Goal: Information Seeking & Learning: Learn about a topic

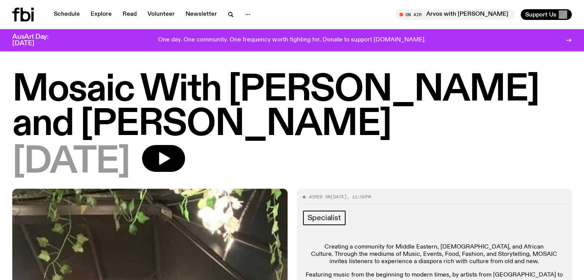
drag, startPoint x: 339, startPoint y: 125, endPoint x: 83, endPoint y: 123, distance: 255.9
click at [83, 123] on h1 "Mosaic With [PERSON_NAME] and [PERSON_NAME]" at bounding box center [291, 107] width 559 height 69
copy h1 "[PERSON_NAME]"
click at [69, 13] on link "Schedule" at bounding box center [66, 14] width 35 height 11
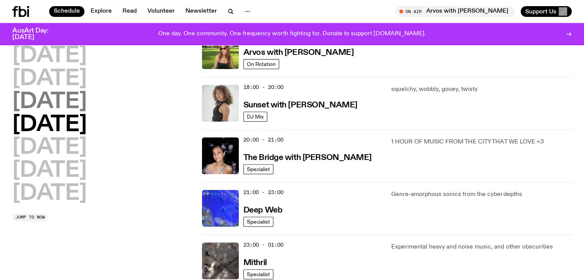
scroll to position [305, 0]
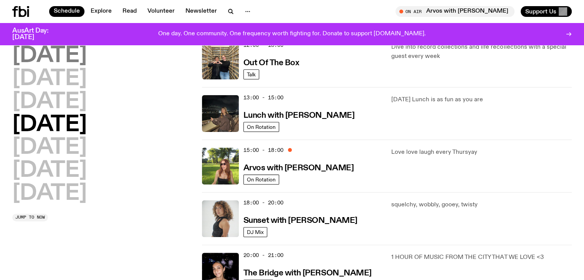
click at [72, 51] on h2 "Monday" at bounding box center [49, 55] width 74 height 21
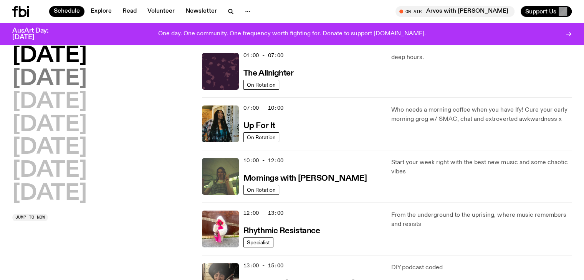
scroll to position [21, 0]
click at [71, 76] on h2 "Tuesday" at bounding box center [49, 78] width 74 height 21
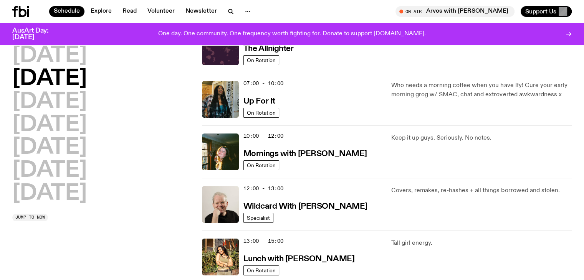
scroll to position [60, 0]
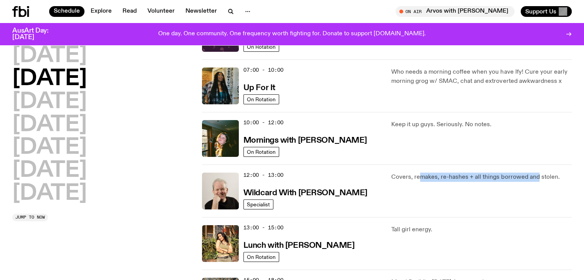
drag, startPoint x: 448, startPoint y: 175, endPoint x: 535, endPoint y: 173, distance: 86.7
click at [535, 173] on p "Covers, remakes, re-hashes + all things borrowed and stolen." at bounding box center [481, 177] width 180 height 9
drag, startPoint x: 541, startPoint y: 175, endPoint x: 399, endPoint y: 173, distance: 141.6
click at [399, 173] on p "Covers, remakes, re-hashes + all things borrowed and stolen." at bounding box center [481, 177] width 180 height 9
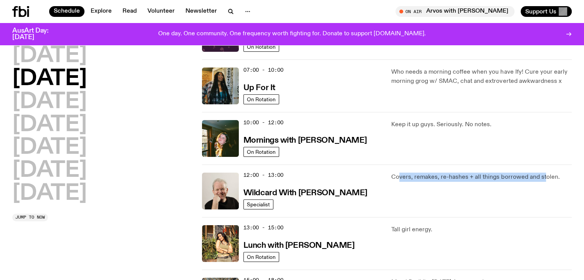
click at [399, 173] on p "Covers, remakes, re-hashes + all things borrowed and stolen." at bounding box center [481, 177] width 180 height 9
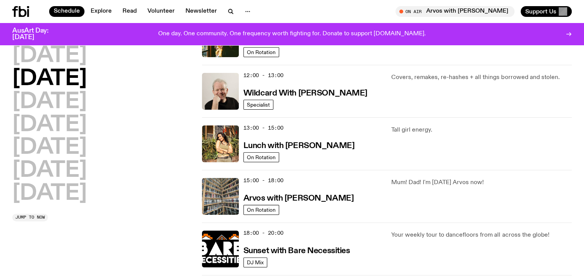
scroll to position [175, 0]
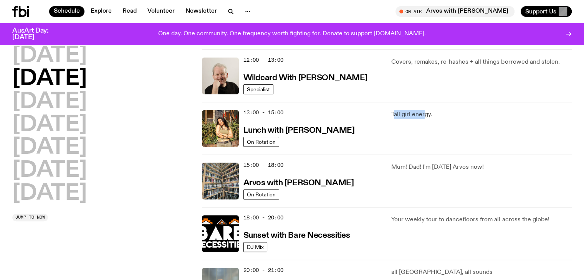
drag, startPoint x: 393, startPoint y: 112, endPoint x: 422, endPoint y: 114, distance: 30.0
click at [422, 114] on p "Tall girl energy." at bounding box center [481, 114] width 180 height 9
drag, startPoint x: 394, startPoint y: 166, endPoint x: 490, endPoint y: 173, distance: 95.4
click at [490, 173] on div "Mum! Dad! I'm on Tuesday Arvos now!" at bounding box center [481, 181] width 180 height 37
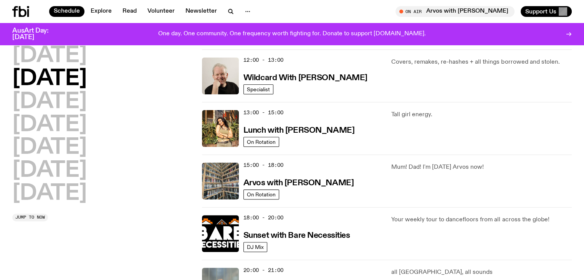
click at [490, 173] on div "Mum! Dad! I'm on Tuesday Arvos now!" at bounding box center [481, 181] width 180 height 37
drag, startPoint x: 489, startPoint y: 169, endPoint x: 400, endPoint y: 169, distance: 89.4
click at [400, 169] on p "Mum! Dad! I'm on Tuesday Arvos now!" at bounding box center [481, 167] width 180 height 9
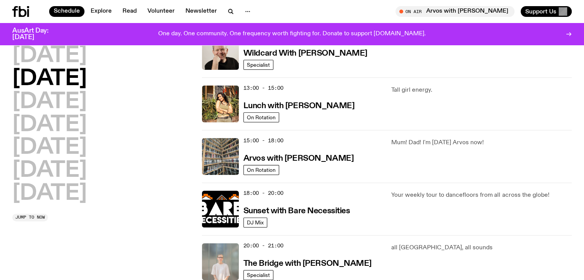
scroll to position [213, 0]
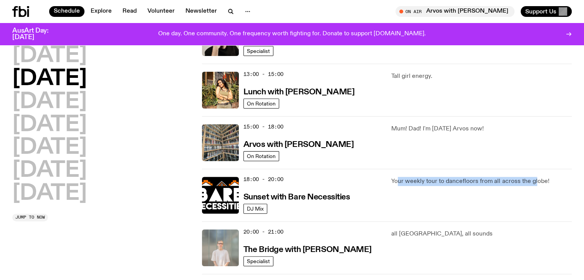
drag, startPoint x: 436, startPoint y: 175, endPoint x: 533, endPoint y: 174, distance: 97.5
click at [533, 174] on div "18:00 - 20:00 Sunset with Bare Necessities DJ Mix Your weekly tour to dancefloo…" at bounding box center [386, 195] width 369 height 53
drag, startPoint x: 530, startPoint y: 178, endPoint x: 388, endPoint y: 175, distance: 142.0
click at [388, 175] on div "18:00 - 20:00 Sunset with Bare Necessities DJ Mix Your weekly tour to dancefloo…" at bounding box center [386, 195] width 369 height 53
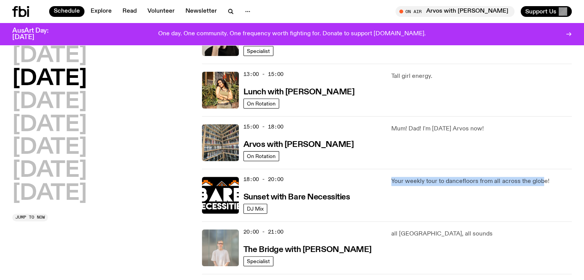
click at [388, 175] on div "18:00 - 20:00 Sunset with Bare Necessities DJ Mix Your weekly tour to dancefloo…" at bounding box center [386, 195] width 369 height 53
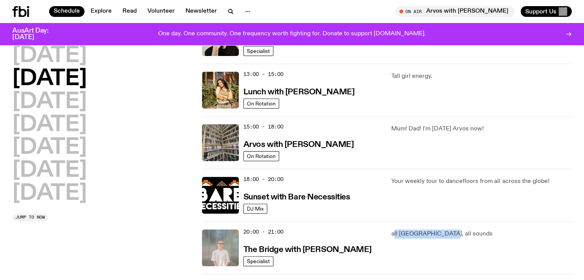
drag, startPoint x: 396, startPoint y: 228, endPoint x: 440, endPoint y: 233, distance: 44.4
click at [440, 233] on div "20:00 - 21:00 The Bridge with Mara Schwerdtfeger Specialist all sydney, all sou…" at bounding box center [386, 247] width 369 height 53
click at [440, 233] on p "all sydney, all sounds" at bounding box center [481, 233] width 180 height 9
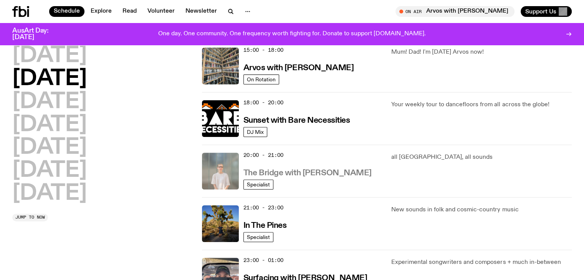
click at [276, 172] on h3 "The Bridge with Mara Schwerdtfeger" at bounding box center [307, 173] width 128 height 8
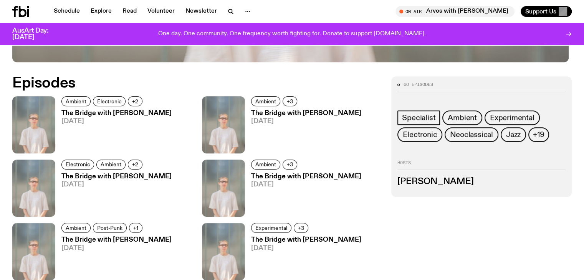
scroll to position [494, 0]
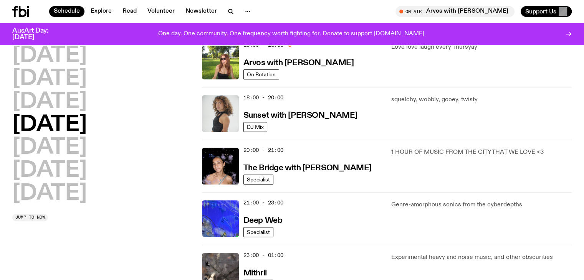
scroll to position [367, 0]
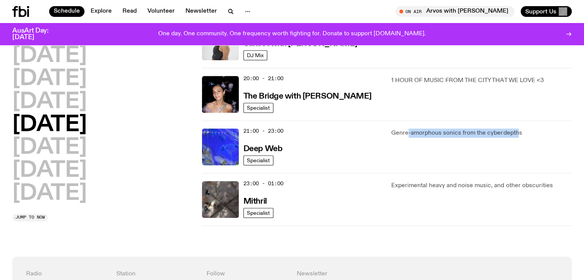
drag, startPoint x: 407, startPoint y: 130, endPoint x: 516, endPoint y: 129, distance: 108.6
click at [516, 129] on p "Genre-amorphous sonics from the cyberdepths" at bounding box center [481, 133] width 180 height 9
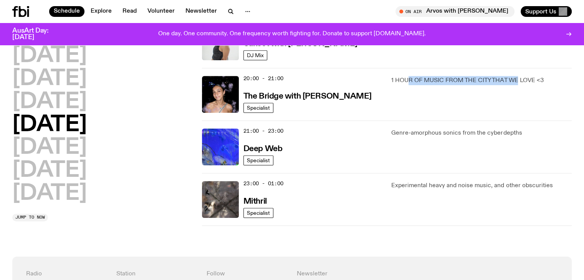
drag, startPoint x: 518, startPoint y: 73, endPoint x: 408, endPoint y: 74, distance: 109.4
click at [408, 74] on div "20:00 - 21:00 The Bridge with Kez Finn Specialist 1 HOUR OF MUSIC FROM THE CITY…" at bounding box center [386, 94] width 369 height 53
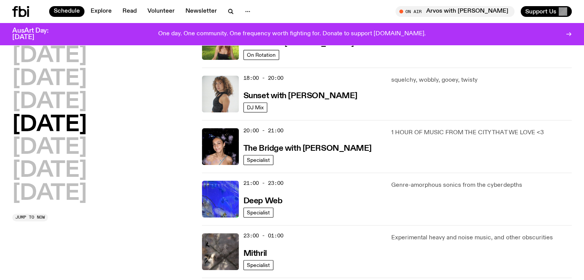
scroll to position [252, 0]
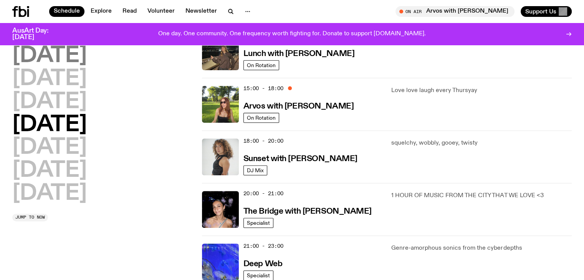
click at [82, 60] on h2 "Monday" at bounding box center [49, 55] width 74 height 21
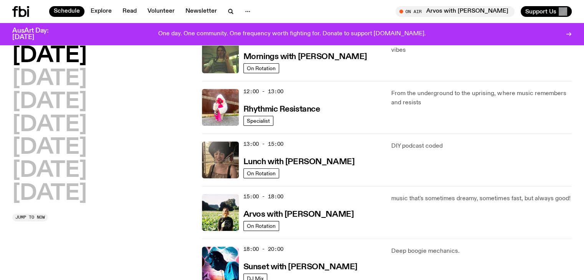
scroll to position [220, 0]
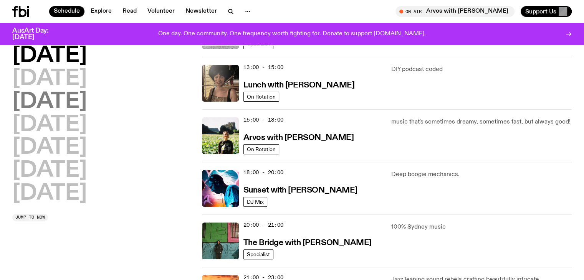
click at [43, 100] on h2 "Wednesday" at bounding box center [49, 101] width 74 height 21
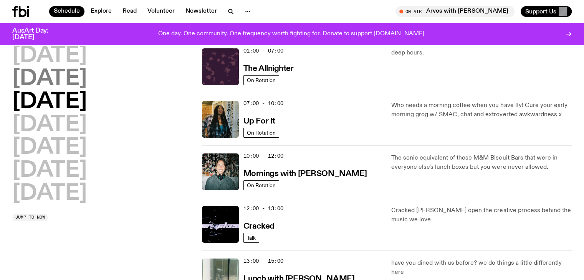
scroll to position [21, 0]
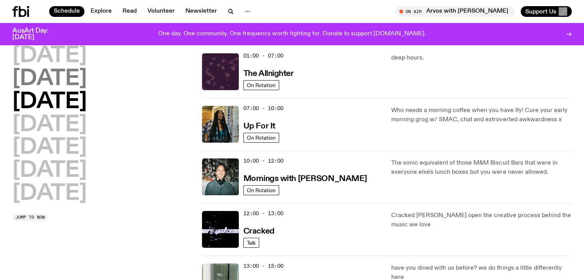
click at [49, 73] on h2 "Tuesday" at bounding box center [49, 78] width 74 height 21
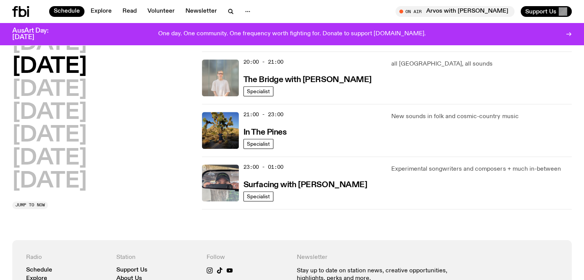
scroll to position [405, 0]
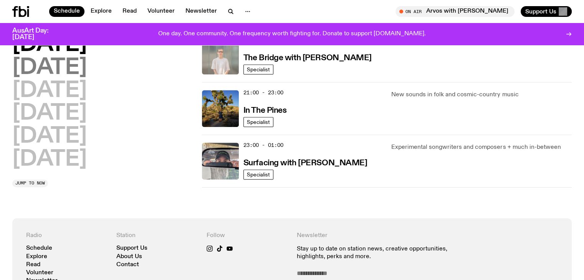
click at [82, 66] on h2 "Wednesday" at bounding box center [49, 67] width 74 height 21
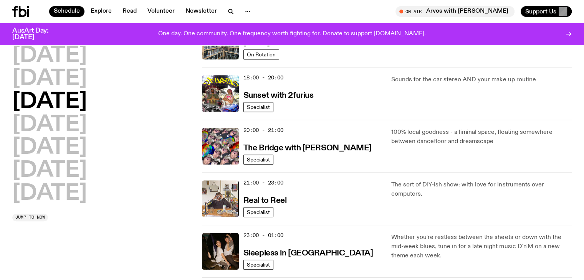
scroll to position [328, 0]
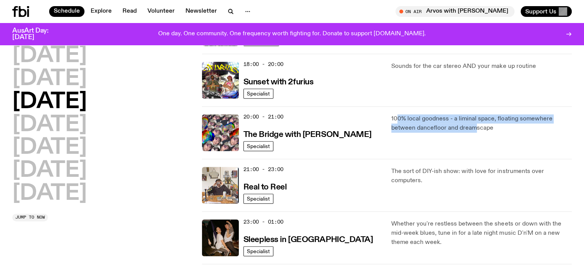
drag, startPoint x: 398, startPoint y: 119, endPoint x: 475, endPoint y: 127, distance: 77.5
click at [475, 127] on p "100% local goodness - a liminal space, floating somewhere between dancefloor an…" at bounding box center [481, 123] width 180 height 18
drag, startPoint x: 479, startPoint y: 127, endPoint x: 396, endPoint y: 119, distance: 83.3
click at [396, 119] on p "100% local goodness - a liminal space, floating somewhere between dancefloor an…" at bounding box center [481, 123] width 180 height 18
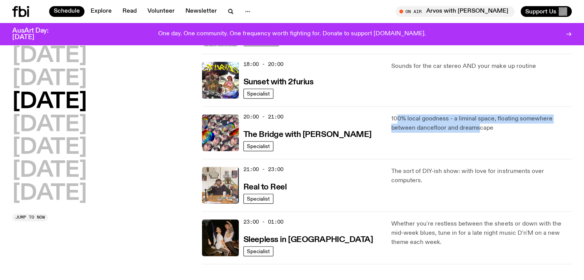
click at [396, 119] on p "100% local goodness - a liminal space, floating somewhere between dancefloor an…" at bounding box center [481, 123] width 180 height 18
drag, startPoint x: 427, startPoint y: 114, endPoint x: 489, endPoint y: 132, distance: 64.9
click at [489, 132] on div "100% local goodness - a liminal space, floating somewhere between dancefloor an…" at bounding box center [481, 132] width 180 height 37
drag, startPoint x: 495, startPoint y: 127, endPoint x: 391, endPoint y: 119, distance: 104.7
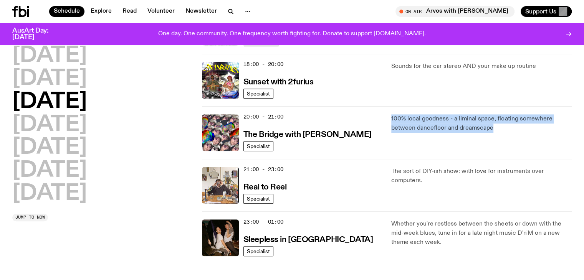
click at [391, 119] on p "100% local goodness - a liminal space, floating somewhere between dancefloor an…" at bounding box center [481, 123] width 180 height 18
drag, startPoint x: 391, startPoint y: 119, endPoint x: 497, endPoint y: 125, distance: 106.5
click at [497, 125] on p "100% local goodness - a liminal space, floating somewhere between dancefloor an…" at bounding box center [481, 123] width 180 height 18
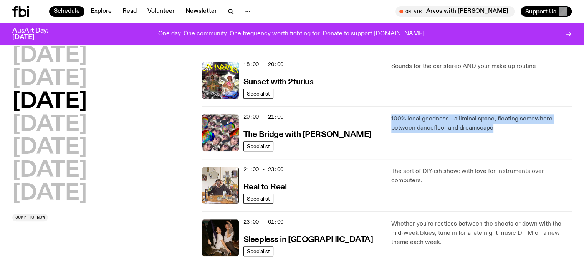
drag, startPoint x: 444, startPoint y: 127, endPoint x: 379, endPoint y: 117, distance: 65.3
click at [379, 117] on div "20:00 - 21:00 The Bridge with Diana Kalkoul Specialist 100% local goodness - a …" at bounding box center [386, 132] width 369 height 53
click at [379, 117] on div "20:00 - 21:00 The Bridge with Diana Kalkoul" at bounding box center [312, 132] width 139 height 37
drag, startPoint x: 379, startPoint y: 117, endPoint x: 500, endPoint y: 124, distance: 121.5
click at [500, 124] on div "20:00 - 21:00 The Bridge with Diana Kalkoul Specialist 100% local goodness - a …" at bounding box center [386, 132] width 369 height 53
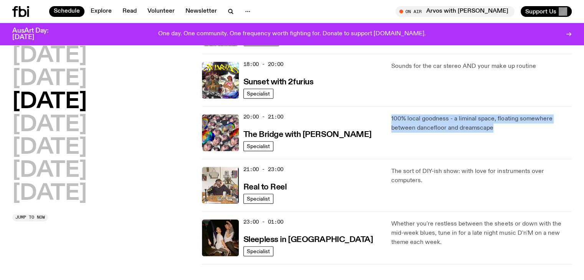
click at [500, 124] on p "100% local goodness - a liminal space, floating somewhere between dancefloor an…" at bounding box center [481, 123] width 180 height 18
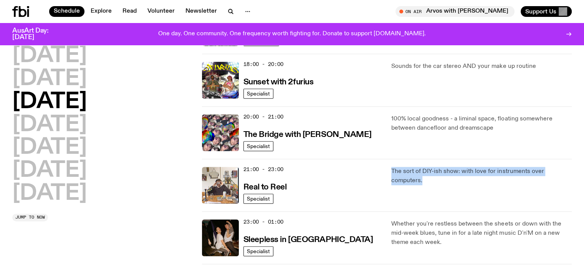
drag, startPoint x: 391, startPoint y: 168, endPoint x: 433, endPoint y: 177, distance: 43.1
click at [433, 177] on p "The sort of DIY-ish show: with love for instruments over computers." at bounding box center [481, 176] width 180 height 18
drag, startPoint x: 433, startPoint y: 177, endPoint x: 369, endPoint y: 164, distance: 65.8
click at [369, 164] on div "21:00 - 23:00 Real to Reel Specialist The sort of DIY-ish show: with love for i…" at bounding box center [386, 185] width 369 height 53
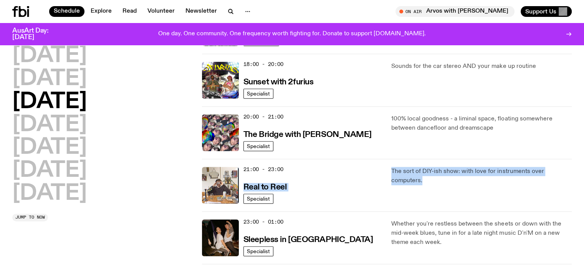
click at [411, 168] on p "The sort of DIY-ish show: with love for instruments over computers." at bounding box center [481, 176] width 180 height 18
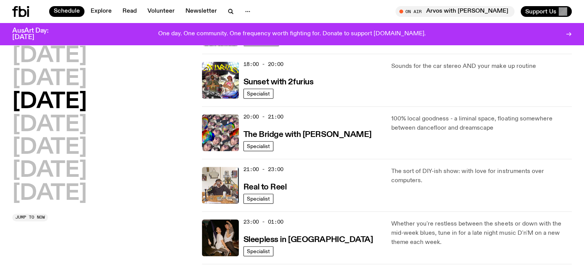
scroll to position [405, 0]
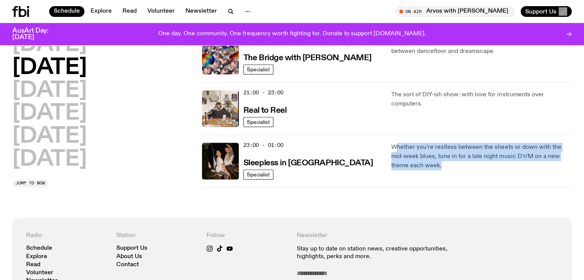
drag, startPoint x: 395, startPoint y: 142, endPoint x: 430, endPoint y: 162, distance: 40.5
click at [430, 162] on p "Whether you're restless between the sheets or down with the mid-week blues, tun…" at bounding box center [481, 157] width 180 height 28
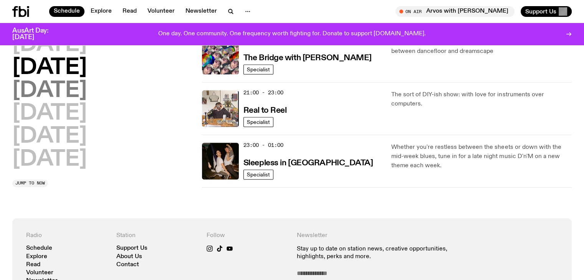
click at [87, 89] on h2 "Thursday" at bounding box center [49, 90] width 74 height 21
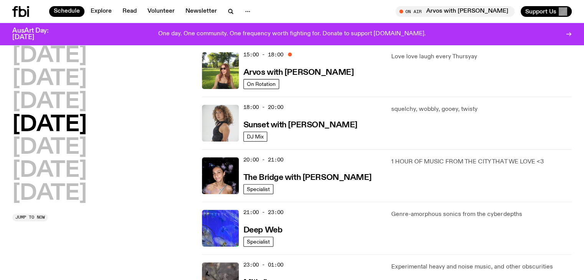
scroll to position [290, 0]
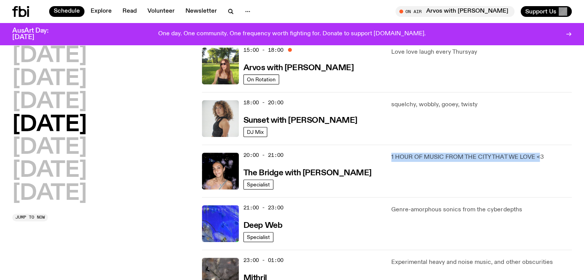
drag, startPoint x: 391, startPoint y: 154, endPoint x: 540, endPoint y: 158, distance: 148.9
click at [540, 158] on p "1 HOUR OF MUSIC FROM THE CITY THAT WE LOVE <3" at bounding box center [481, 157] width 180 height 9
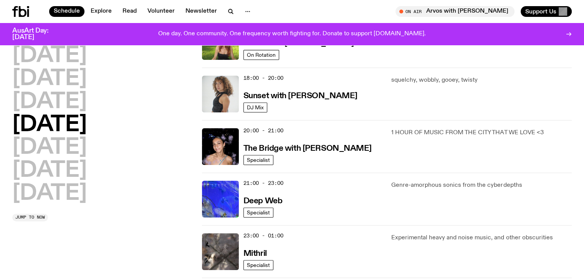
scroll to position [328, 0]
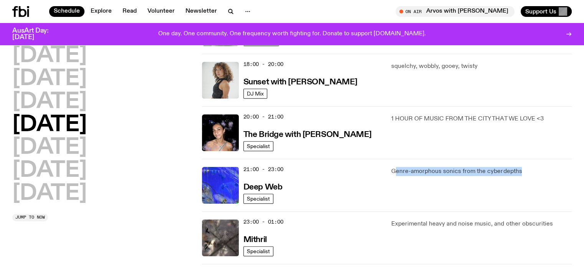
drag, startPoint x: 393, startPoint y: 171, endPoint x: 549, endPoint y: 175, distance: 156.6
click at [549, 175] on p "Genre-amorphous sonics from the cyberdepths" at bounding box center [481, 171] width 180 height 9
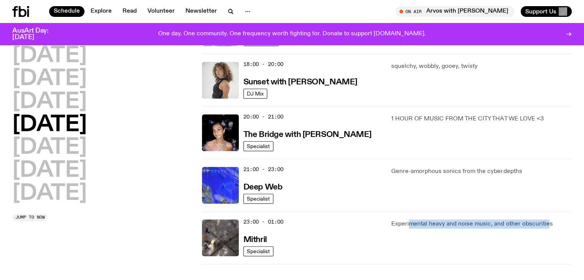
drag, startPoint x: 411, startPoint y: 211, endPoint x: 546, endPoint y: 229, distance: 135.9
click at [546, 229] on div "23:00 - 01:00 Mithril Specialist Experimental heavy and noise music, and other …" at bounding box center [386, 237] width 369 height 53
click at [41, 142] on h2 "Friday" at bounding box center [49, 147] width 74 height 21
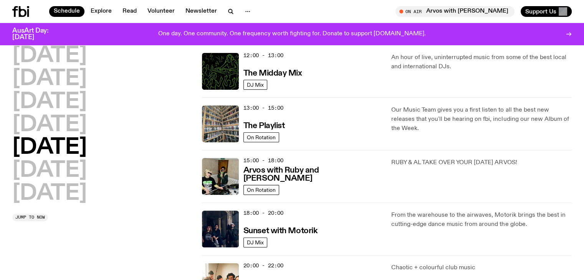
scroll to position [227, 0]
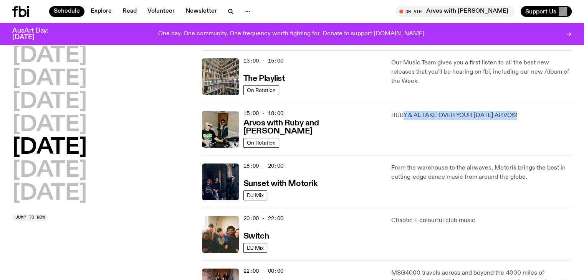
drag, startPoint x: 410, startPoint y: 114, endPoint x: 520, endPoint y: 119, distance: 110.6
click at [520, 119] on p "RUBY & AL TAKE OVER YOUR FRIDAY ARVOS!" at bounding box center [481, 115] width 180 height 9
drag, startPoint x: 521, startPoint y: 117, endPoint x: 388, endPoint y: 115, distance: 132.8
click at [388, 115] on div "15:00 - 18:00 Arvos with Ruby and Al On Rotation RUBY & AL TAKE OVER YOUR FRIDA…" at bounding box center [386, 129] width 369 height 53
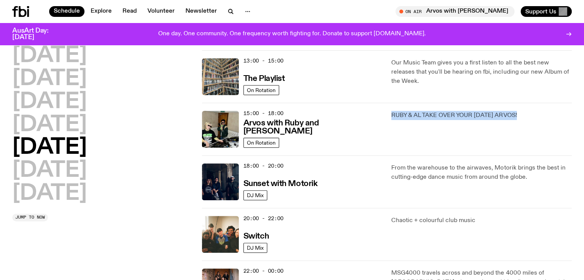
click at [388, 115] on div "15:00 - 18:00 Arvos with Ruby and Al On Rotation RUBY & AL TAKE OVER YOUR FRIDA…" at bounding box center [386, 129] width 369 height 53
drag, startPoint x: 388, startPoint y: 115, endPoint x: 508, endPoint y: 114, distance: 120.1
click at [508, 114] on div "15:00 - 18:00 Arvos with Ruby and Al On Rotation RUBY & AL TAKE OVER YOUR FRIDA…" at bounding box center [386, 129] width 369 height 53
click at [508, 114] on p "RUBY & AL TAKE OVER YOUR FRIDAY ARVOS!" at bounding box center [481, 115] width 180 height 9
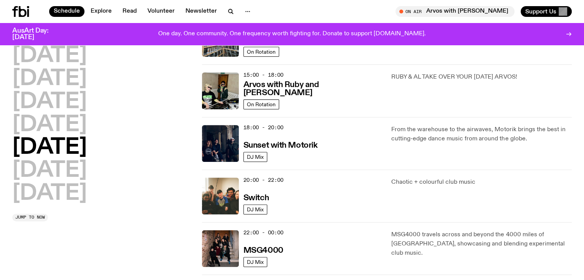
scroll to position [304, 0]
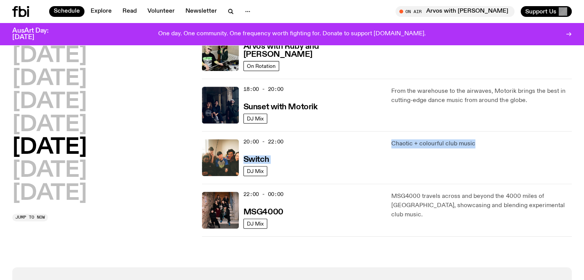
drag, startPoint x: 379, startPoint y: 145, endPoint x: 491, endPoint y: 147, distance: 112.1
click at [491, 147] on div "20:00 - 22:00 Switch DJ Mix Chaotic + colourful club music" at bounding box center [386, 157] width 369 height 53
click at [491, 147] on p "Chaotic + colourful club music" at bounding box center [481, 143] width 180 height 9
drag, startPoint x: 491, startPoint y: 147, endPoint x: 362, endPoint y: 147, distance: 128.9
click at [362, 147] on div "20:00 - 22:00 Switch DJ Mix Chaotic + colourful club music" at bounding box center [386, 157] width 369 height 53
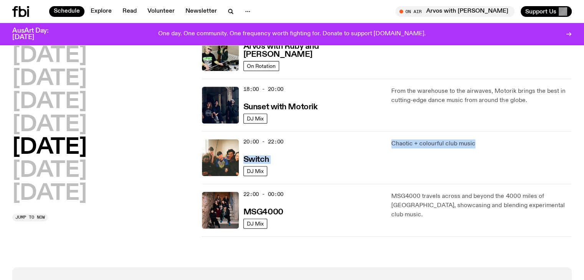
click at [362, 147] on div "20:00 - 22:00 Switch" at bounding box center [312, 157] width 139 height 37
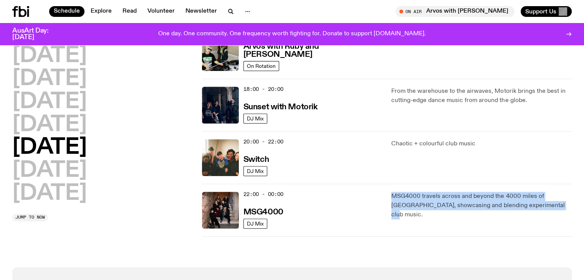
drag, startPoint x: 388, startPoint y: 191, endPoint x: 546, endPoint y: 207, distance: 158.9
click at [546, 207] on div "22:00 - 00:00 MSG4000 DJ Mix MSG4000 travels across and beyond the 4000 miles o…" at bounding box center [386, 210] width 369 height 53
click at [546, 206] on p "MSG4000 travels across and beyond the 4000 miles of Silk Road, showcasing and b…" at bounding box center [481, 206] width 180 height 28
drag, startPoint x: 523, startPoint y: 202, endPoint x: 385, endPoint y: 186, distance: 138.7
click at [385, 186] on div "22:00 - 00:00 MSG4000 DJ Mix MSG4000 travels across and beyond the 4000 miles o…" at bounding box center [386, 210] width 369 height 53
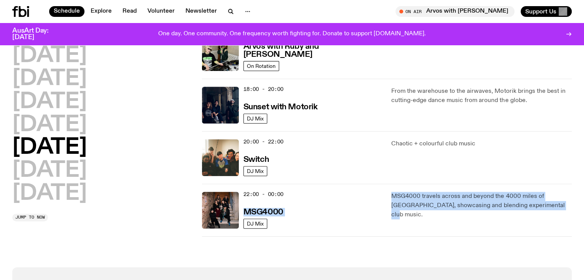
click at [385, 186] on div "22:00 - 00:00 MSG4000 DJ Mix MSG4000 travels across and beyond the 4000 miles o…" at bounding box center [386, 210] width 369 height 53
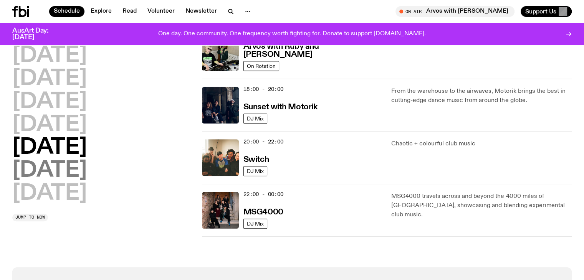
click at [83, 169] on h2 "Saturday" at bounding box center [49, 170] width 74 height 21
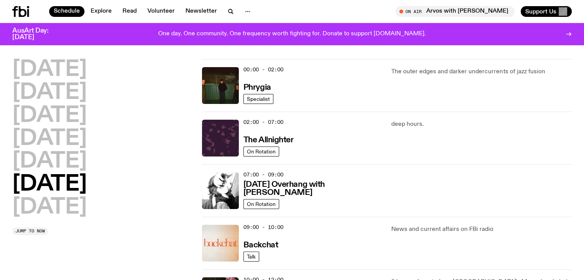
scroll to position [0, 0]
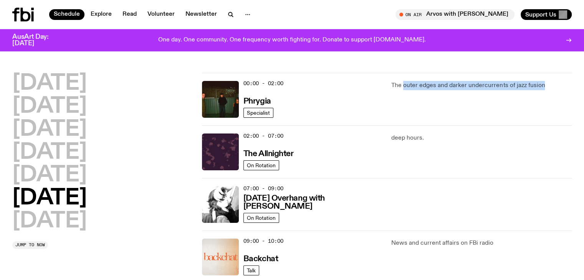
drag, startPoint x: 411, startPoint y: 82, endPoint x: 553, endPoint y: 87, distance: 141.7
click at [553, 87] on p "The outer edges and darker undercurrents of jazz fusion" at bounding box center [481, 85] width 180 height 9
drag, startPoint x: 553, startPoint y: 87, endPoint x: 378, endPoint y: 87, distance: 175.0
click at [378, 87] on div "00:00 - 02:00 Phrygia Specialist The outer edges and darker undercurrents of ja…" at bounding box center [386, 99] width 369 height 52
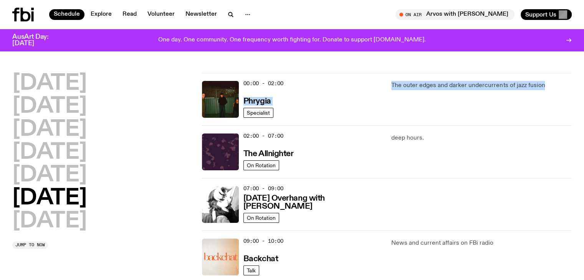
click at [378, 87] on div "00:00 - 02:00 Phrygia" at bounding box center [312, 99] width 139 height 37
drag, startPoint x: 378, startPoint y: 87, endPoint x: 532, endPoint y: 86, distance: 154.2
click at [532, 86] on div "00:00 - 02:00 Phrygia Specialist The outer edges and darker undercurrents of ja…" at bounding box center [386, 99] width 369 height 52
click at [532, 86] on p "The outer edges and darker undercurrents of jazz fusion" at bounding box center [481, 85] width 180 height 9
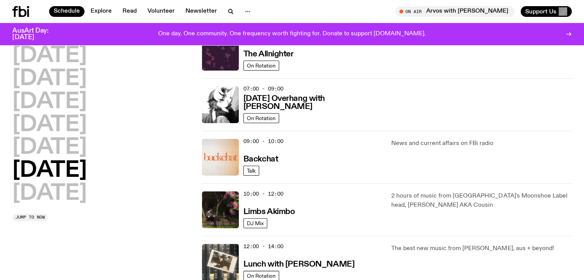
scroll to position [151, 0]
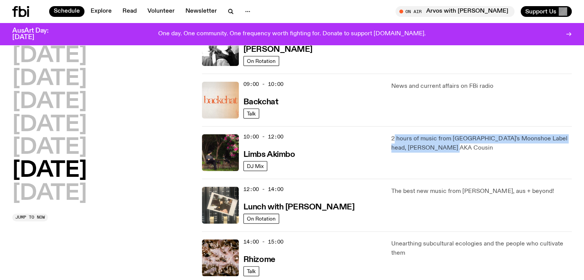
drag, startPoint x: 394, startPoint y: 135, endPoint x: 446, endPoint y: 147, distance: 53.9
click at [446, 147] on p "2 hours of music from Sydney's Moonshoe Label head, Jackson Fester AKA Cousin" at bounding box center [481, 143] width 180 height 18
drag, startPoint x: 446, startPoint y: 147, endPoint x: 376, endPoint y: 135, distance: 71.2
click at [376, 135] on div "10:00 - 12:00 Limbs Akimbo DJ Mix 2 hours of music from Sydney's Moonshoe Label…" at bounding box center [386, 152] width 369 height 53
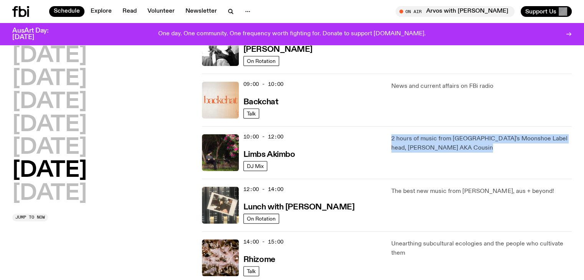
click at [376, 135] on div "10:00 - 12:00 Limbs Akimbo" at bounding box center [312, 152] width 139 height 37
drag, startPoint x: 376, startPoint y: 135, endPoint x: 449, endPoint y: 147, distance: 73.6
click at [449, 147] on div "10:00 - 12:00 Limbs Akimbo DJ Mix 2 hours of music from Sydney's Moonshoe Label…" at bounding box center [386, 152] width 369 height 53
click at [449, 147] on p "2 hours of music from Sydney's Moonshoe Label head, Jackson Fester AKA Cousin" at bounding box center [481, 143] width 180 height 18
drag, startPoint x: 449, startPoint y: 147, endPoint x: 372, endPoint y: 130, distance: 78.5
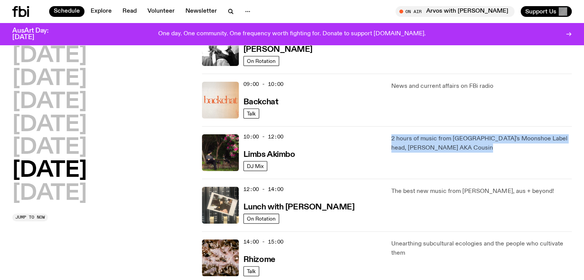
click at [372, 130] on div "10:00 - 12:00 Limbs Akimbo DJ Mix 2 hours of music from Sydney's Moonshoe Label…" at bounding box center [386, 152] width 369 height 53
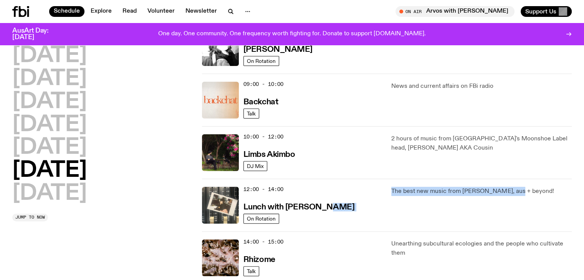
drag, startPoint x: 377, startPoint y: 186, endPoint x: 542, endPoint y: 194, distance: 165.6
click at [542, 194] on div "12:00 - 14:00 Lunch with Ella Avni On Rotation The best new music from syd, aus…" at bounding box center [386, 205] width 369 height 53
click at [542, 194] on p "The best new music from syd, aus + beyond!" at bounding box center [481, 191] width 180 height 9
drag, startPoint x: 506, startPoint y: 194, endPoint x: 371, endPoint y: 193, distance: 134.3
click at [371, 193] on div "12:00 - 14:00 Lunch with Ella Avni On Rotation The best new music from syd, aus…" at bounding box center [386, 205] width 369 height 53
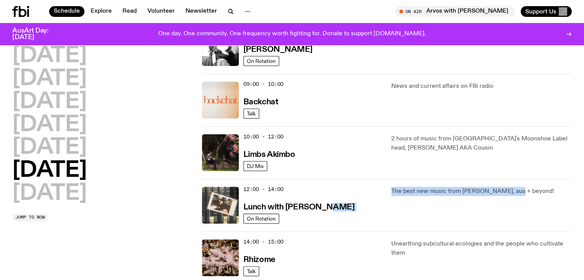
click at [371, 193] on div "12:00 - 14:00 Lunch with Ella Avni" at bounding box center [312, 205] width 139 height 37
drag, startPoint x: 371, startPoint y: 193, endPoint x: 525, endPoint y: 192, distance: 153.9
click at [525, 192] on div "12:00 - 14:00 Lunch with Ella Avni On Rotation The best new music from syd, aus…" at bounding box center [386, 205] width 369 height 53
click at [525, 192] on p "The best new music from syd, aus + beyond!" at bounding box center [481, 191] width 180 height 9
drag, startPoint x: 525, startPoint y: 192, endPoint x: 384, endPoint y: 189, distance: 141.6
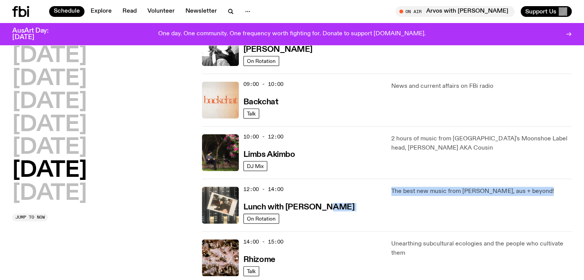
click at [384, 189] on div "12:00 - 14:00 Lunch with Ella Avni On Rotation The best new music from syd, aus…" at bounding box center [386, 205] width 369 height 53
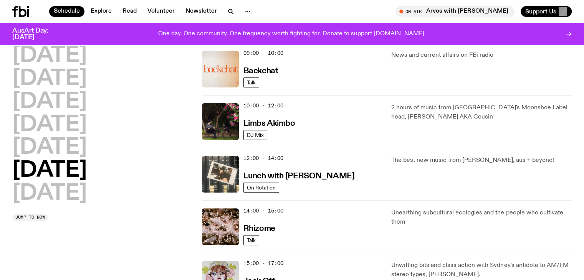
scroll to position [228, 0]
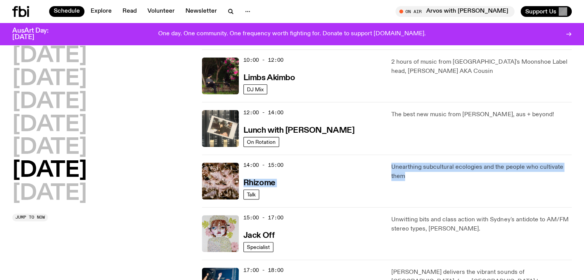
drag, startPoint x: 373, startPoint y: 160, endPoint x: 426, endPoint y: 172, distance: 54.9
click at [426, 172] on div "14:00 - 15:00 Rhizome Talk Unearthing subcultural ecologies and the people who …" at bounding box center [386, 181] width 369 height 53
click at [426, 172] on p "Unearthing subcultural ecologies and the people who cultivate them" at bounding box center [481, 172] width 180 height 18
drag, startPoint x: 426, startPoint y: 172, endPoint x: 389, endPoint y: 163, distance: 38.7
click at [389, 163] on div "14:00 - 15:00 Rhizome Talk Unearthing subcultural ecologies and the people who …" at bounding box center [386, 181] width 369 height 53
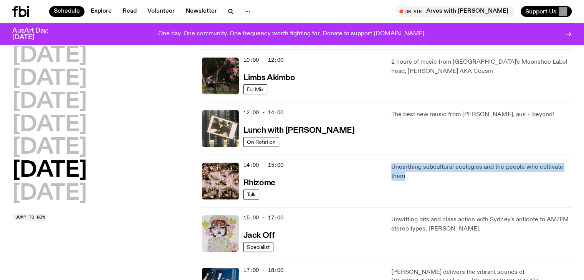
click at [389, 163] on div "14:00 - 15:00 Rhizome Talk Unearthing subcultural ecologies and the people who …" at bounding box center [386, 181] width 369 height 53
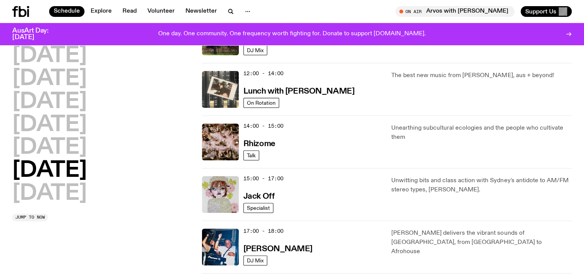
scroll to position [304, 0]
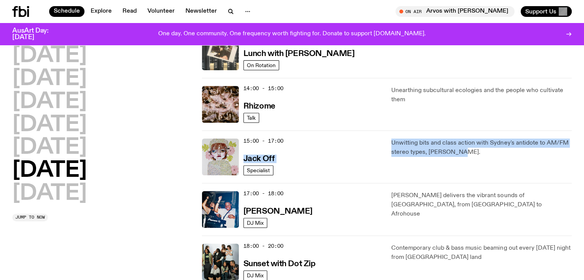
drag, startPoint x: 384, startPoint y: 140, endPoint x: 467, endPoint y: 153, distance: 84.0
click at [467, 153] on div "15:00 - 17:00 Jack Off Specialist Unwitting bits and class action with Sydney's…" at bounding box center [386, 156] width 369 height 53
click at [467, 153] on p "Unwitting bits and class action with Sydney's antidote to AM/FM stereo types, J…" at bounding box center [481, 148] width 180 height 18
drag, startPoint x: 428, startPoint y: 145, endPoint x: 378, endPoint y: 137, distance: 50.5
click at [378, 137] on div "15:00 - 17:00 Jack Off Specialist Unwitting bits and class action with Sydney's…" at bounding box center [386, 156] width 369 height 53
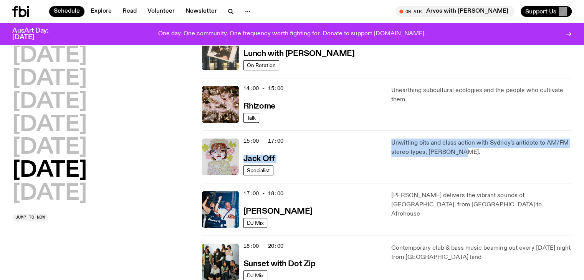
click at [378, 137] on div "15:00 - 17:00 Jack Off Specialist Unwitting bits and class action with Sydney's…" at bounding box center [386, 156] width 369 height 53
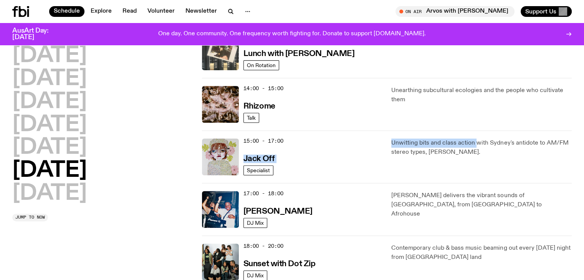
drag, startPoint x: 389, startPoint y: 142, endPoint x: 477, endPoint y: 146, distance: 87.6
click at [477, 146] on div "15:00 - 17:00 Jack Off Specialist Unwitting bits and class action with Sydney's…" at bounding box center [386, 156] width 369 height 53
click at [477, 146] on p "Unwitting bits and class action with Sydney's antidote to AM/FM stereo types, J…" at bounding box center [481, 148] width 180 height 18
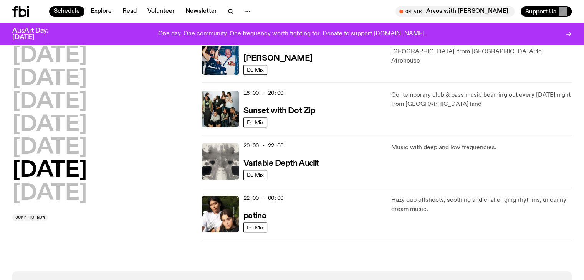
scroll to position [458, 0]
click at [64, 190] on h2 "Sunday" at bounding box center [49, 193] width 74 height 21
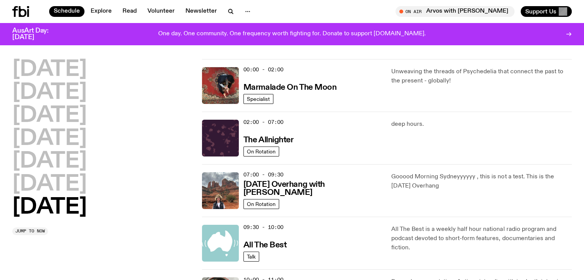
scroll to position [0, 0]
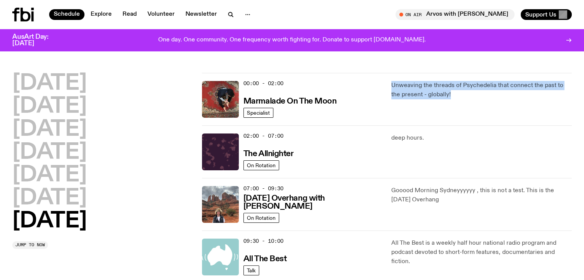
drag, startPoint x: 386, startPoint y: 84, endPoint x: 452, endPoint y: 97, distance: 66.6
click at [452, 97] on div "00:00 - 02:00 Marmalade On The Moon Specialist Unweaving the threads of Psyched…" at bounding box center [386, 99] width 369 height 52
click at [452, 97] on p "Unweaving the threads of Psychedelia that connect the past to the present - glo…" at bounding box center [481, 90] width 180 height 18
drag, startPoint x: 452, startPoint y: 97, endPoint x: 391, endPoint y: 82, distance: 62.2
click at [391, 82] on p "Unweaving the threads of Psychedelia that connect the past to the present - glo…" at bounding box center [481, 90] width 180 height 18
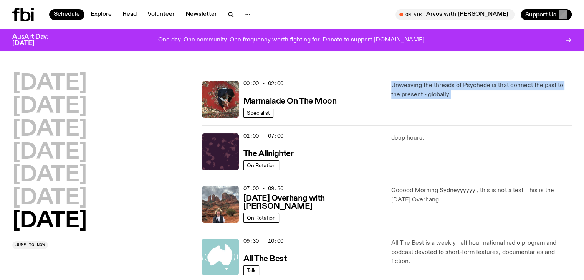
click at [391, 82] on p "Unweaving the threads of Psychedelia that connect the past to the present - glo…" at bounding box center [481, 90] width 180 height 18
drag, startPoint x: 391, startPoint y: 82, endPoint x: 449, endPoint y: 97, distance: 59.2
click at [449, 97] on p "Unweaving the threads of Psychedelia that connect the past to the present - glo…" at bounding box center [481, 90] width 180 height 18
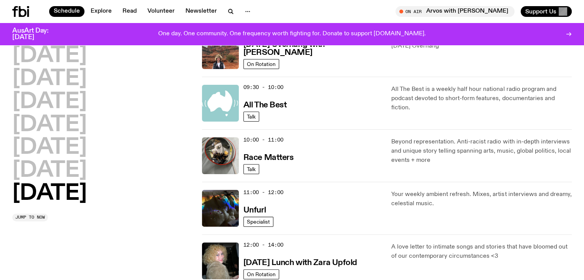
scroll to position [151, 0]
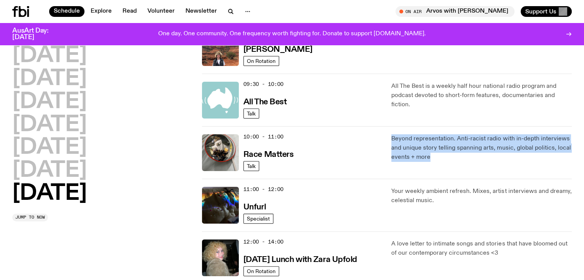
drag, startPoint x: 388, startPoint y: 136, endPoint x: 447, endPoint y: 162, distance: 63.7
click at [447, 162] on div "10:00 - 11:00 Race Matters Talk Beyond representation. Anti-racist radio with i…" at bounding box center [386, 152] width 369 height 53
click at [447, 162] on div "Beyond representation. Anti-racist radio with in-depth interviews and unique st…" at bounding box center [481, 152] width 180 height 37
drag, startPoint x: 447, startPoint y: 162, endPoint x: 401, endPoint y: 138, distance: 51.5
click at [401, 138] on div "Beyond representation. Anti-racist radio with in-depth interviews and unique st…" at bounding box center [481, 152] width 180 height 37
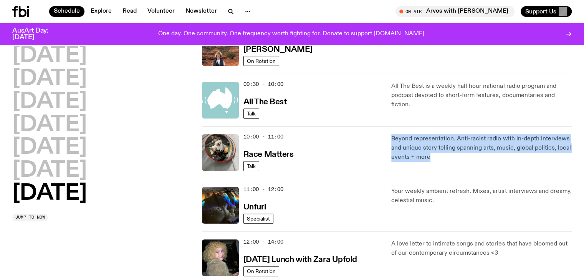
click at [401, 138] on p "Beyond representation. Anti-racist radio with in-depth interviews and unique st…" at bounding box center [481, 148] width 180 height 28
drag, startPoint x: 401, startPoint y: 138, endPoint x: 450, endPoint y: 158, distance: 53.5
click at [450, 158] on p "Beyond representation. Anti-racist radio with in-depth interviews and unique st…" at bounding box center [481, 148] width 180 height 28
drag, startPoint x: 446, startPoint y: 157, endPoint x: 373, endPoint y: 132, distance: 77.4
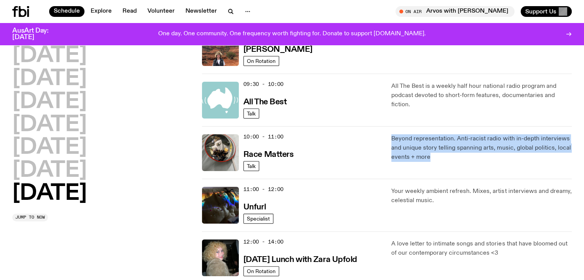
click at [373, 132] on div "10:00 - 11:00 Race Matters Talk Beyond representation. Anti-racist radio with i…" at bounding box center [386, 152] width 369 height 53
drag, startPoint x: 373, startPoint y: 132, endPoint x: 445, endPoint y: 156, distance: 76.4
click at [445, 156] on div "10:00 - 11:00 Race Matters Talk Beyond representation. Anti-racist radio with i…" at bounding box center [386, 152] width 369 height 53
click at [445, 156] on p "Beyond representation. Anti-racist radio with in-depth interviews and unique st…" at bounding box center [481, 148] width 180 height 28
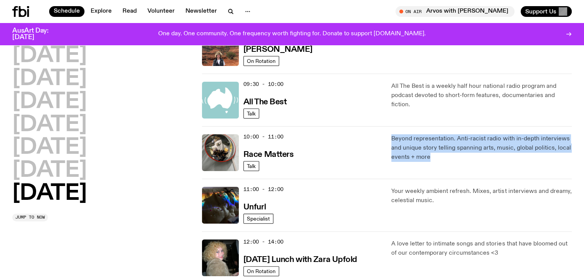
drag, startPoint x: 445, startPoint y: 156, endPoint x: 389, endPoint y: 129, distance: 62.1
click at [389, 129] on div "10:00 - 11:00 Race Matters Talk Beyond representation. Anti-racist radio with i…" at bounding box center [386, 152] width 369 height 53
drag, startPoint x: 389, startPoint y: 129, endPoint x: 453, endPoint y: 157, distance: 69.8
click at [453, 157] on div "10:00 - 11:00 Race Matters Talk Beyond representation. Anti-racist radio with i…" at bounding box center [386, 152] width 369 height 53
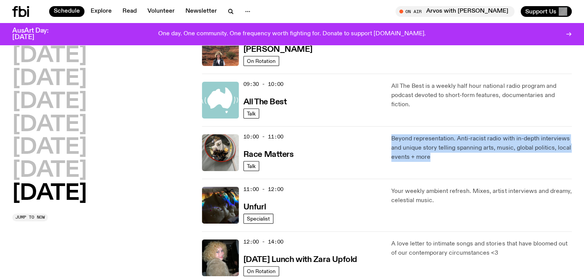
click at [453, 157] on p "Beyond representation. Anti-racist radio with in-depth interviews and unique st…" at bounding box center [481, 148] width 180 height 28
drag
click at [381, 130] on div "10:00 - 11:00 Race Matters Talk Beyond representation. Anti-racist radio with i…" at bounding box center [386, 152] width 369 height 53
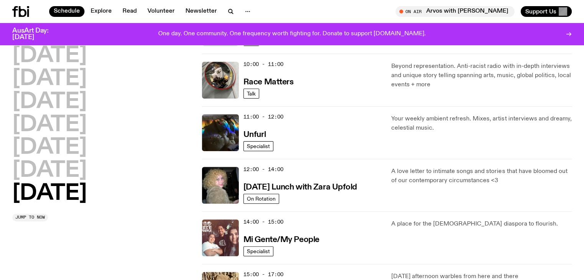
scroll to position [228, 0]
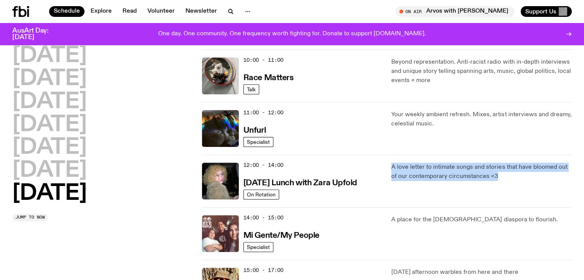
click at [525, 177] on div "12:00 - 14:00 Sunday Lunch with Zara Upfold On Rotation A love letter to intima…" at bounding box center [386, 181] width 369 height 53
click at [525, 177] on p "A love letter to intimate songs and stories that have bloomed out of our contem…" at bounding box center [481, 172] width 180 height 18
click at [386, 168] on div "12:00 - 14:00 Sunday Lunch with Zara Upfold On Rotation A love letter to intima…" at bounding box center [386, 181] width 369 height 53
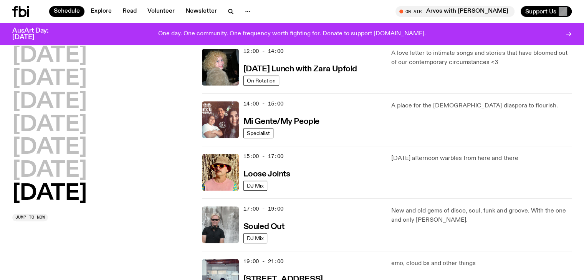
scroll to position [343, 0]
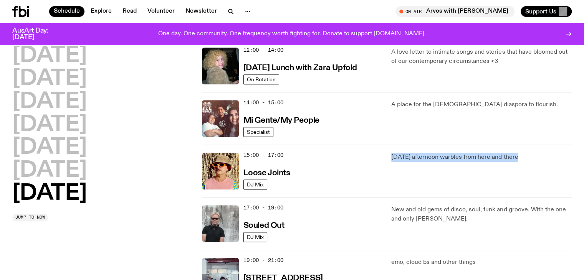
drag, startPoint x: 382, startPoint y: 161, endPoint x: 533, endPoint y: 152, distance: 151.4
click at [533, 152] on div "15:00 - 17:00 Loose Joints DJ Mix Sunday afternoon warbles from here and there" at bounding box center [386, 171] width 369 height 53
click at [533, 153] on p "Sunday afternoon warbles from here and there" at bounding box center [481, 157] width 180 height 9
click at [388, 149] on div "15:00 - 17:00 Loose Joints DJ Mix Sunday afternoon warbles from here and there" at bounding box center [386, 171] width 369 height 53
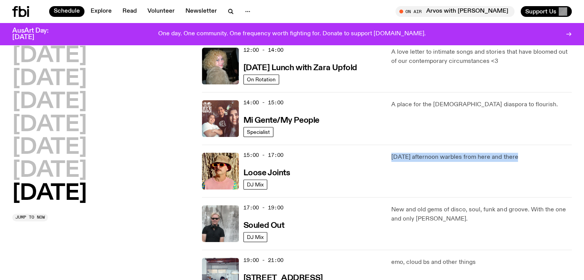
click at [455, 219] on p "New and old gems of disco, soul, funk and groove. With the one and only Stephen…" at bounding box center [481, 214] width 180 height 18
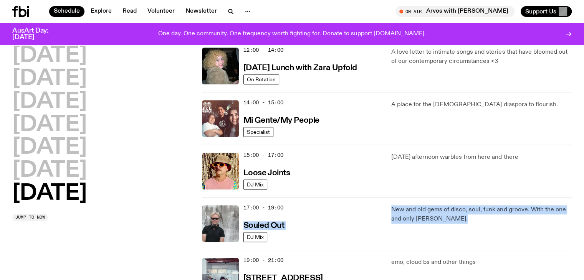
click at [378, 208] on div "17:00 - 19:00 Souled Out DJ Mix New and old gems of disco, soul, funk and groov…" at bounding box center [386, 223] width 369 height 53
click at [378, 208] on div "17:00 - 19:00 Souled Out" at bounding box center [312, 223] width 139 height 37
click at [477, 217] on p "New and old gems of disco, soul, funk and groove. With the one and only Stephen…" at bounding box center [481, 214] width 180 height 18
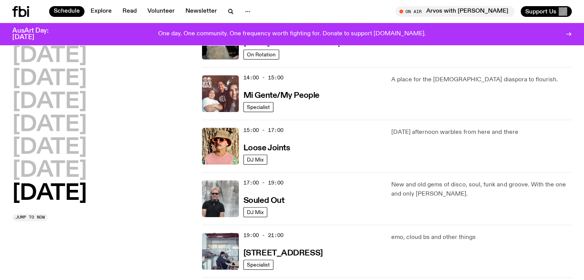
scroll to position [381, 0]
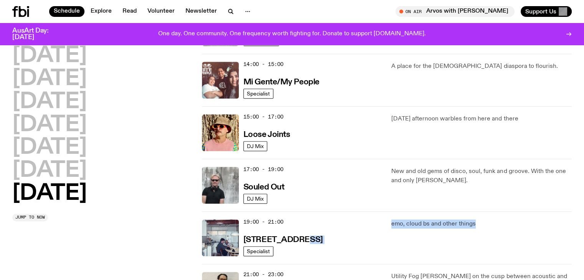
click at [488, 220] on div "19:00 - 21:00 704 W HIGH ST Specialist emo, cloud bs and other things" at bounding box center [386, 237] width 369 height 53
click at [488, 220] on p "emo, cloud bs and other things" at bounding box center [481, 223] width 180 height 9
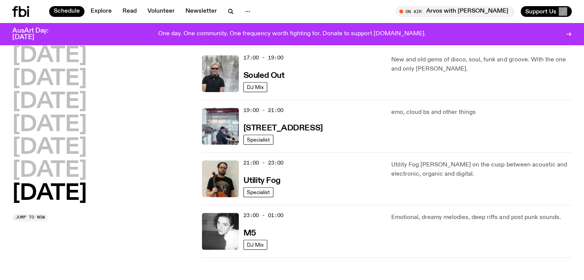
scroll to position [534, 0]
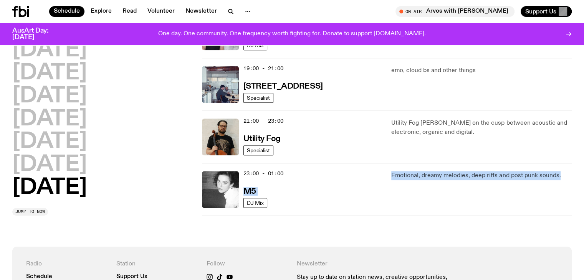
drag, startPoint x: 383, startPoint y: 169, endPoint x: 562, endPoint y: 176, distance: 179.7
click at [562, 176] on div "23:00 - 01:00 M5 DJ Mix Emotional, dreamy melodies, deep riffs and post punk so…" at bounding box center [386, 189] width 369 height 53
click at [562, 176] on p "Emotional, dreamy melodies, deep riffs and post punk sounds." at bounding box center [481, 175] width 180 height 9
drag, startPoint x: 562, startPoint y: 176, endPoint x: 396, endPoint y: 171, distance: 165.8
click at [396, 171] on p "Emotional, dreamy melodies, deep riffs and post punk sounds." at bounding box center [481, 175] width 180 height 9
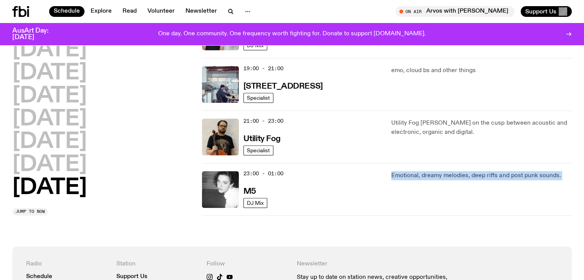
click at [396, 171] on p "Emotional, dreamy melodies, deep riffs and post punk sounds." at bounding box center [481, 175] width 180 height 9
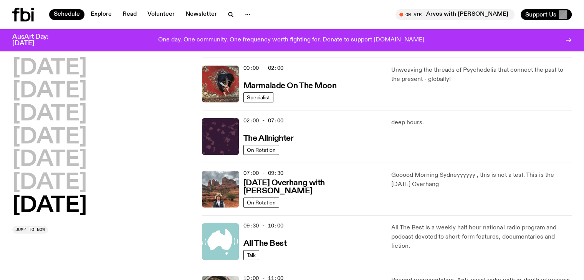
scroll to position [0, 0]
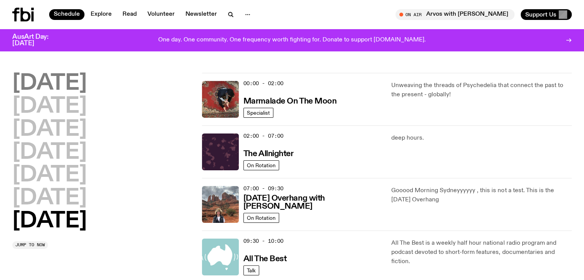
click at [52, 80] on h2 "Monday" at bounding box center [49, 83] width 74 height 21
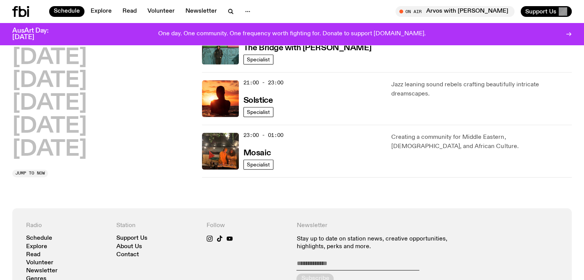
scroll to position [444, 0]
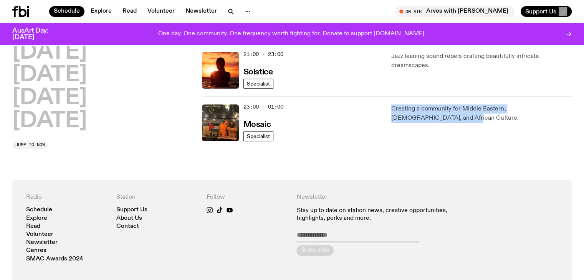
drag, startPoint x: 387, startPoint y: 102, endPoint x: 422, endPoint y: 118, distance: 39.2
click at [422, 118] on div "23:00 - 01:00 Mosaic Specialist Creating a community for Middle Eastern, Asian,…" at bounding box center [386, 122] width 369 height 53
click at [422, 118] on p "Creating a community for Middle Eastern, Asian, and African Culture." at bounding box center [481, 113] width 180 height 18
drag, startPoint x: 422, startPoint y: 118, endPoint x: 394, endPoint y: 107, distance: 30.7
click at [394, 107] on p "Creating a community for Middle Eastern, Asian, and African Culture." at bounding box center [481, 113] width 180 height 18
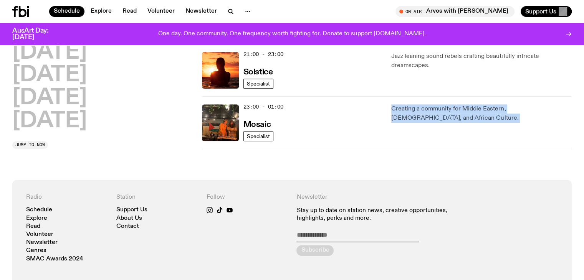
click at [394, 107] on p "Creating a community for Middle Eastern, Asian, and African Culture." at bounding box center [481, 113] width 180 height 18
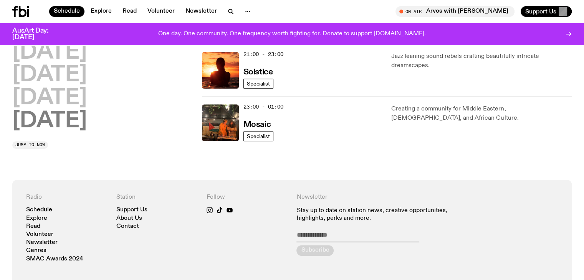
click at [64, 119] on h2 "Sunday" at bounding box center [49, 121] width 74 height 21
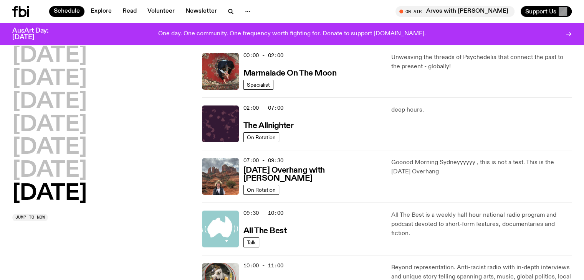
scroll to position [21, 0]
click at [284, 73] on h3 "Marmalade On The Moon" at bounding box center [289, 74] width 93 height 8
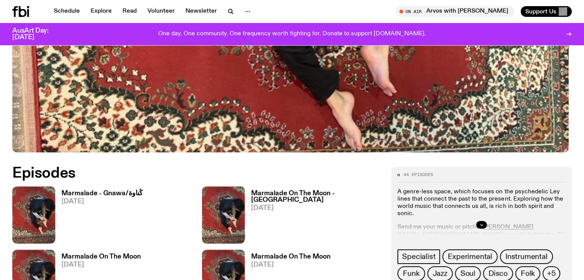
scroll to position [341, 0]
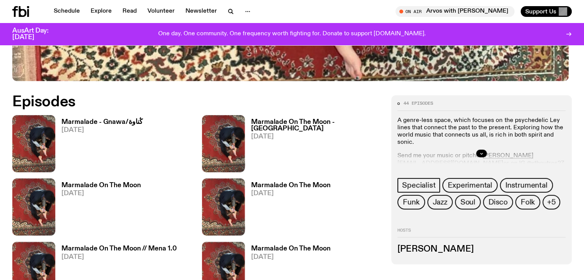
click at [492, 151] on div at bounding box center [481, 153] width 168 height 25
click at [483, 151] on icon "button" at bounding box center [481, 153] width 5 height 5
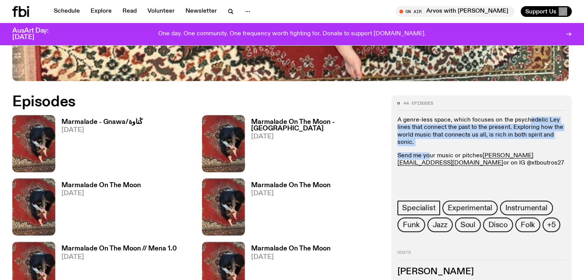
drag, startPoint x: 460, startPoint y: 122, endPoint x: 476, endPoint y: 154, distance: 35.0
click at [476, 154] on div "A genre-less space, which focuses on the psychedelic Ley lines that connect the…" at bounding box center [481, 142] width 168 height 50
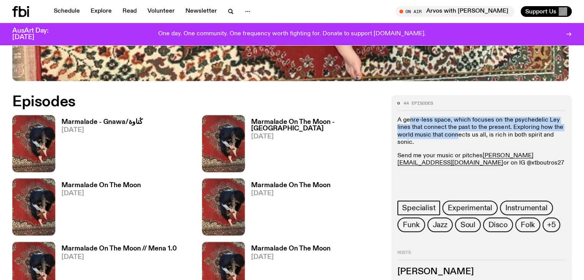
drag, startPoint x: 488, startPoint y: 143, endPoint x: 455, endPoint y: 113, distance: 44.8
click at [455, 113] on div "44 episodes A genre-less space, which focuses on the psychedelic Ley lines that…" at bounding box center [481, 166] width 168 height 131
drag, startPoint x: 449, startPoint y: 114, endPoint x: 473, endPoint y: 144, distance: 38.7
click at [473, 144] on p "A genre-less space, which focuses on the psychedelic Ley lines that connect the…" at bounding box center [481, 132] width 168 height 30
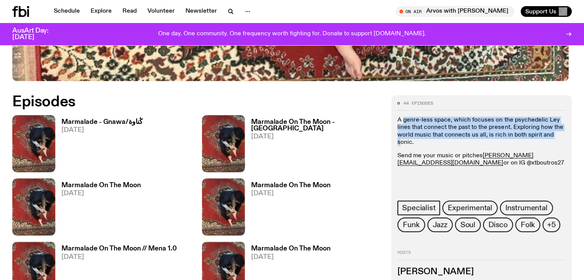
click at [473, 144] on p "A genre-less space, which focuses on the psychedelic Ley lines that connect the…" at bounding box center [481, 132] width 168 height 30
drag, startPoint x: 477, startPoint y: 144, endPoint x: 450, endPoint y: 109, distance: 43.8
click at [450, 109] on div "44 episodes A genre-less space, which focuses on the psychedelic Ley lines that…" at bounding box center [481, 166] width 168 height 131
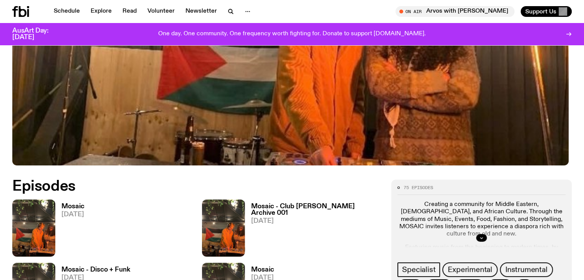
scroll to position [340, 0]
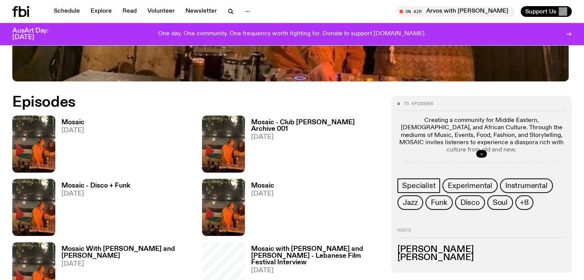
click at [483, 152] on icon "button" at bounding box center [481, 154] width 5 height 5
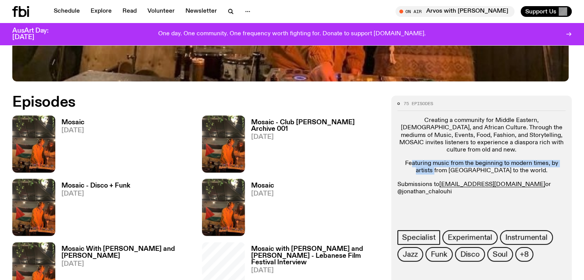
drag, startPoint x: 459, startPoint y: 171, endPoint x: 515, endPoint y: 180, distance: 56.3
click at [515, 175] on p "Featuring music from the beginning to modern times, by artists from [GEOGRAPHIC…" at bounding box center [481, 167] width 168 height 15
drag, startPoint x: 515, startPoint y: 180, endPoint x: 476, endPoint y: 162, distance: 42.8
click at [476, 162] on div "Creating a community for Middle Eastern, [DEMOGRAPHIC_DATA], and African Cultur…" at bounding box center [481, 156] width 168 height 79
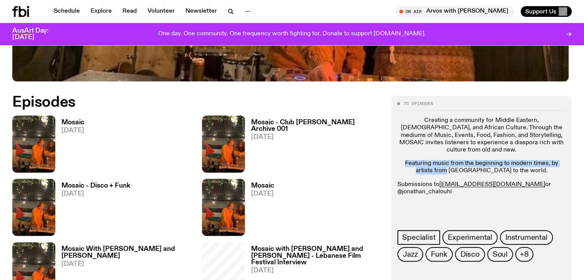
click at [476, 162] on div "Creating a community for Middle Eastern, [DEMOGRAPHIC_DATA], and African Cultur…" at bounding box center [481, 156] width 168 height 79
